Goal: Task Accomplishment & Management: Manage account settings

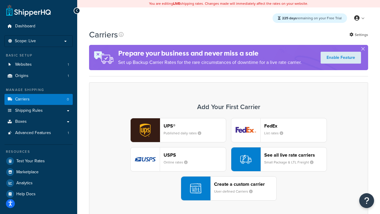
click at [229, 159] on div "UPS® Published daily rates FedEx List rates USPS Online rates See all live rate…" at bounding box center [228, 159] width 267 height 83
click at [296, 126] on header "FedEx" at bounding box center [295, 126] width 62 height 6
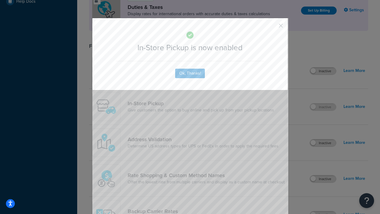
scroll to position [204, 0]
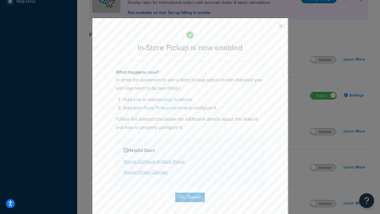
click at [272, 28] on button "button" at bounding box center [271, 27] width 1 height 1
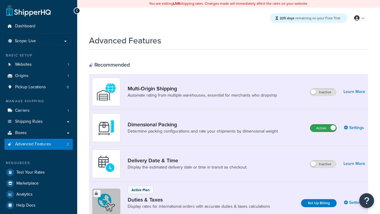
click at [323, 124] on label "Active" at bounding box center [323, 127] width 26 height 7
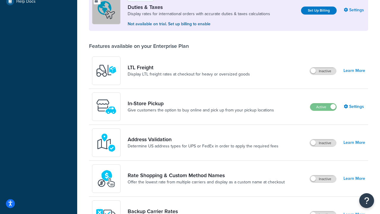
scroll to position [181, 0]
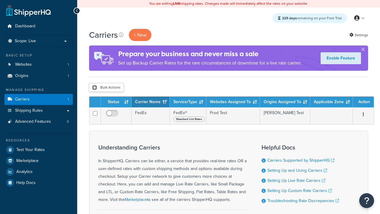
click at [94, 88] on input "checkbox" at bounding box center [94, 87] width 4 height 4
checkbox input "true"
click at [0, 0] on button "Delete" at bounding box center [0, 0] width 0 height 0
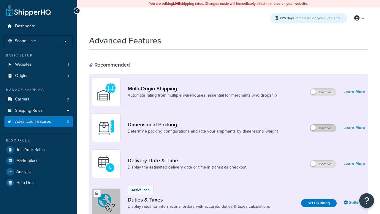
click at [323, 128] on label "Inactive" at bounding box center [323, 127] width 26 height 7
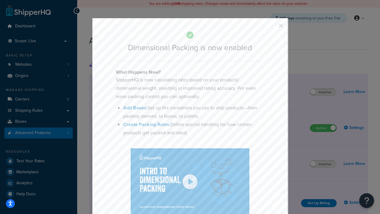
click at [272, 28] on button "button" at bounding box center [271, 27] width 1 height 1
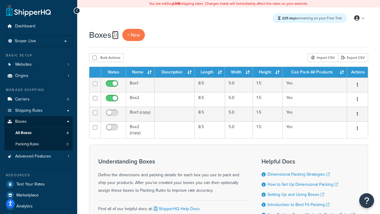
click at [115, 35] on icon at bounding box center [114, 34] width 5 height 5
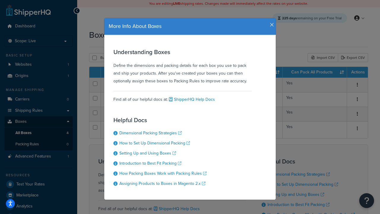
click at [271, 23] on icon "button" at bounding box center [272, 24] width 4 height 5
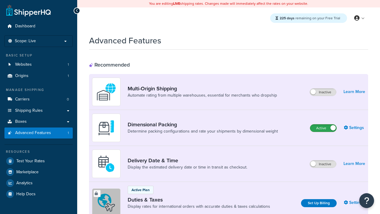
click at [323, 128] on label "Active" at bounding box center [323, 127] width 26 height 7
